Goal: Task Accomplishment & Management: Use online tool/utility

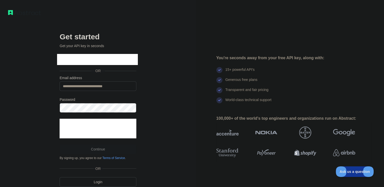
click at [146, 75] on div "**********" at bounding box center [97, 113] width 97 height 163
click at [60, 113] on div at bounding box center [60, 113] width 0 height 0
click at [168, 98] on div "**********" at bounding box center [98, 103] width 196 height 207
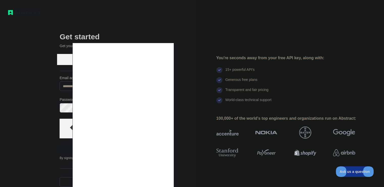
scroll to position [19, 0]
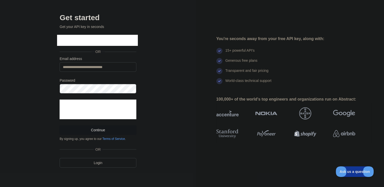
click at [102, 128] on button "Continue" at bounding box center [98, 130] width 77 height 10
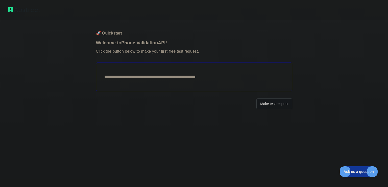
click at [270, 104] on button "Make test request" at bounding box center [274, 103] width 36 height 11
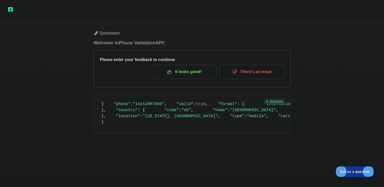
click at [196, 72] on p "It looks good!" at bounding box center [184, 72] width 57 height 9
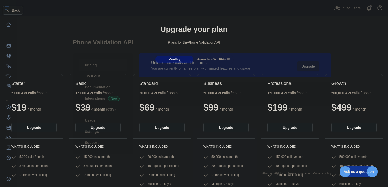
click at [10, 10] on button "Back" at bounding box center [13, 10] width 20 height 9
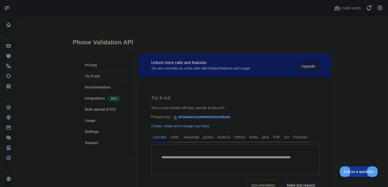
scroll to position [25, 0]
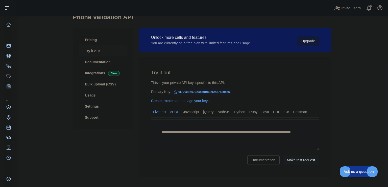
click at [174, 113] on link "cURL" at bounding box center [174, 112] width 13 height 8
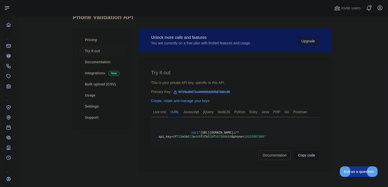
click at [299, 156] on button "Copy code" at bounding box center [306, 156] width 25 height 10
click at [305, 154] on button "Copied" at bounding box center [309, 156] width 20 height 10
click at [95, 106] on link "Settings" at bounding box center [103, 106] width 48 height 11
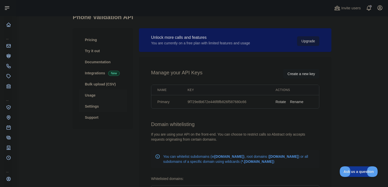
click at [94, 95] on link "Usage" at bounding box center [103, 95] width 48 height 11
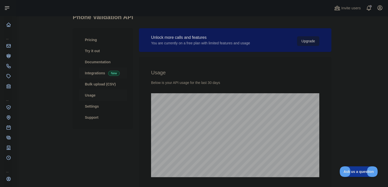
scroll to position [171, 368]
